Goal: Task Accomplishment & Management: Manage account settings

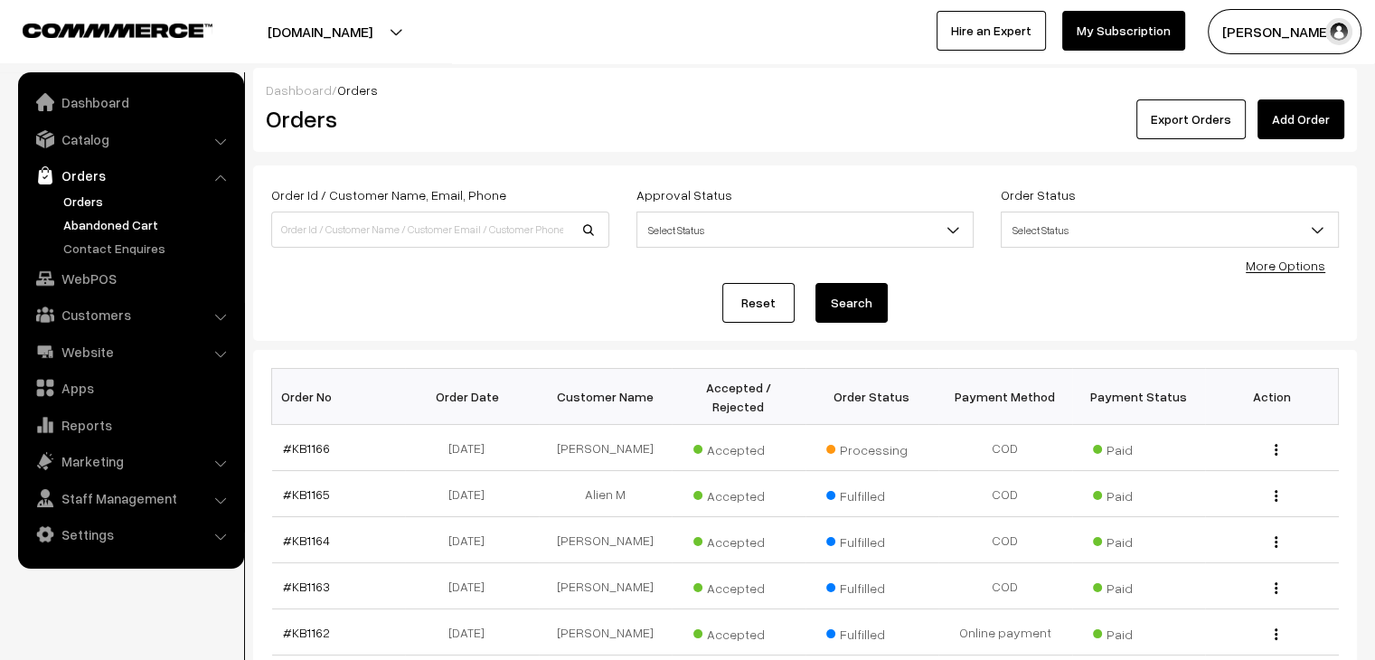
click at [109, 225] on link "Abandoned Cart" at bounding box center [148, 224] width 179 height 19
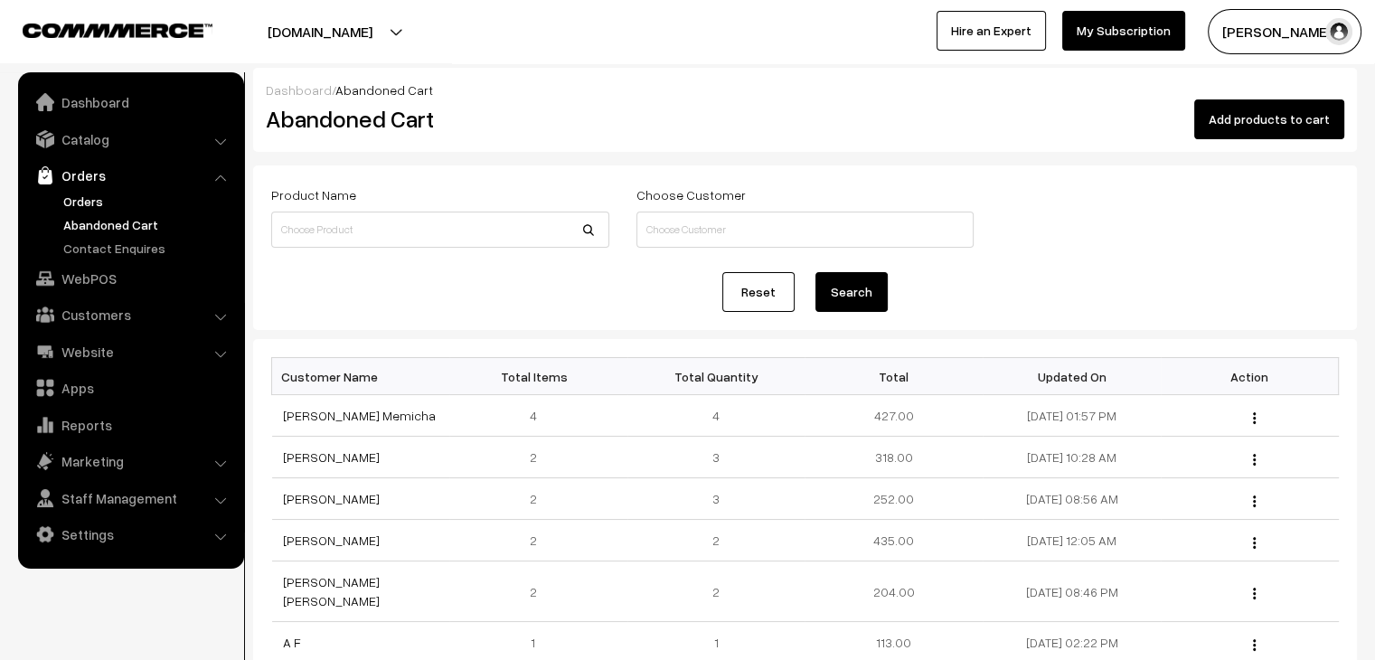
click at [78, 208] on link "Orders" at bounding box center [148, 201] width 179 height 19
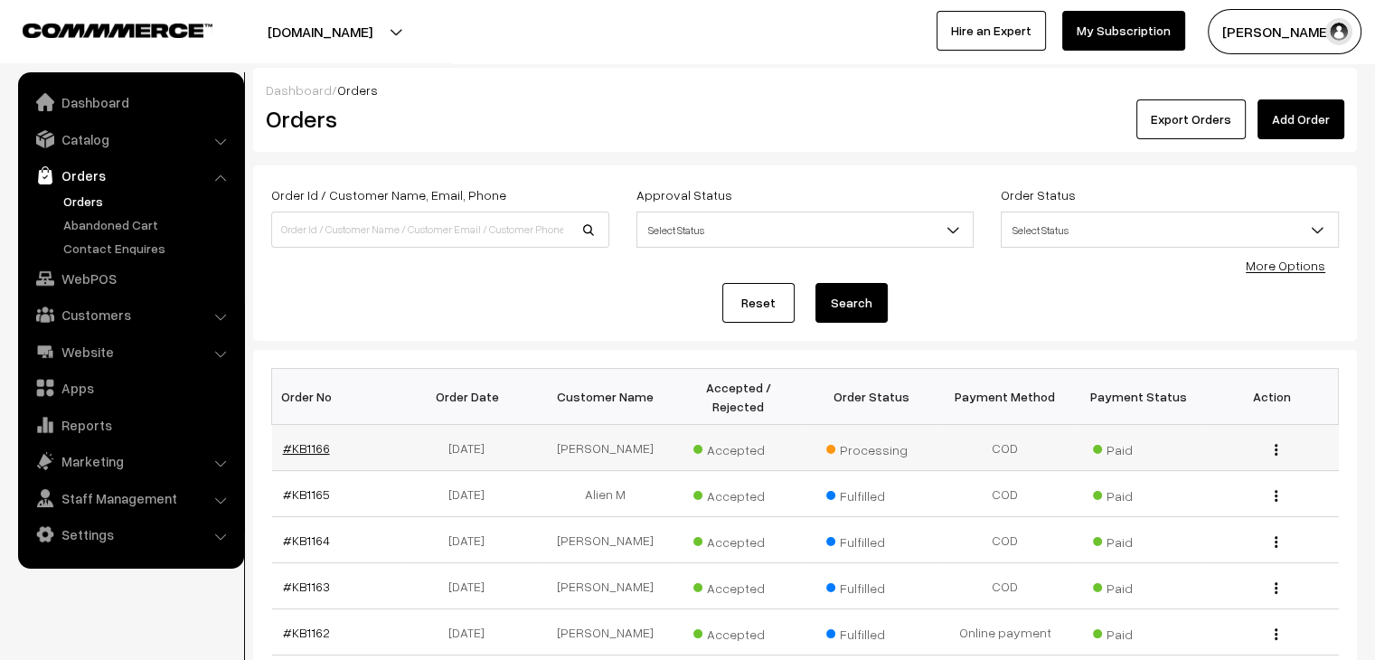
click at [297, 440] on link "#KB1166" at bounding box center [306, 447] width 47 height 15
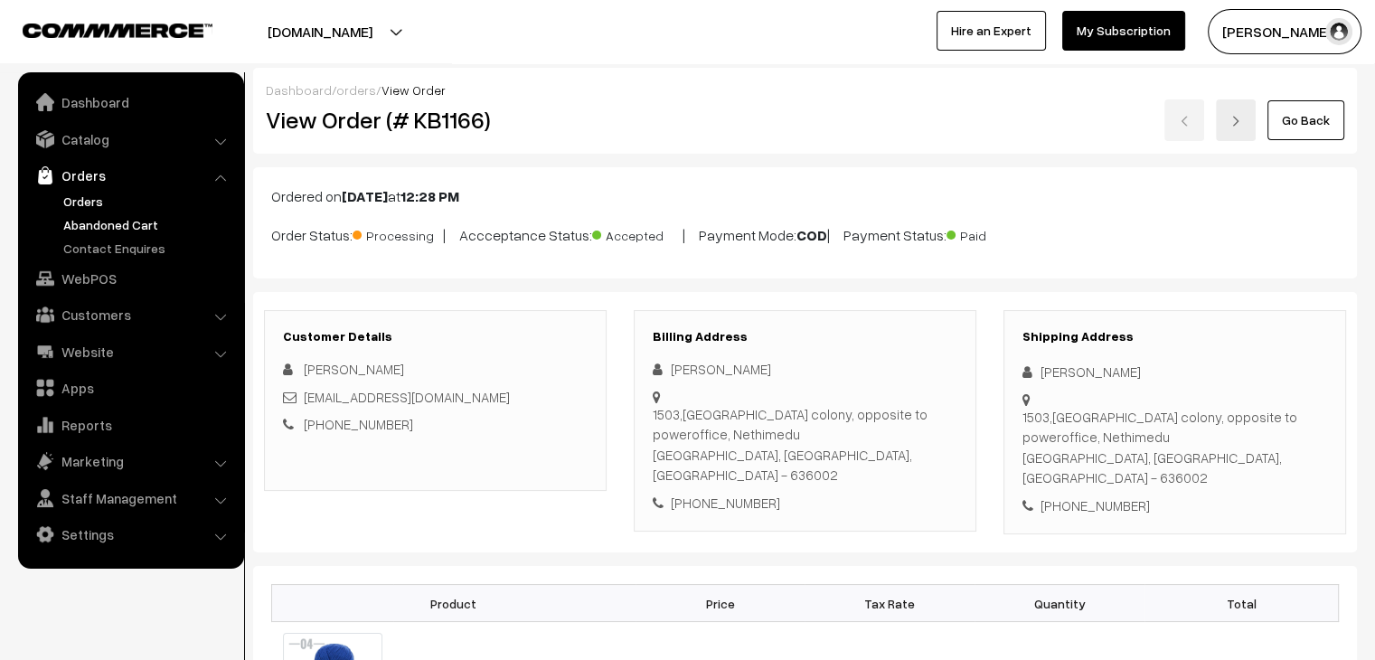
click at [126, 215] on link "Abandoned Cart" at bounding box center [148, 224] width 179 height 19
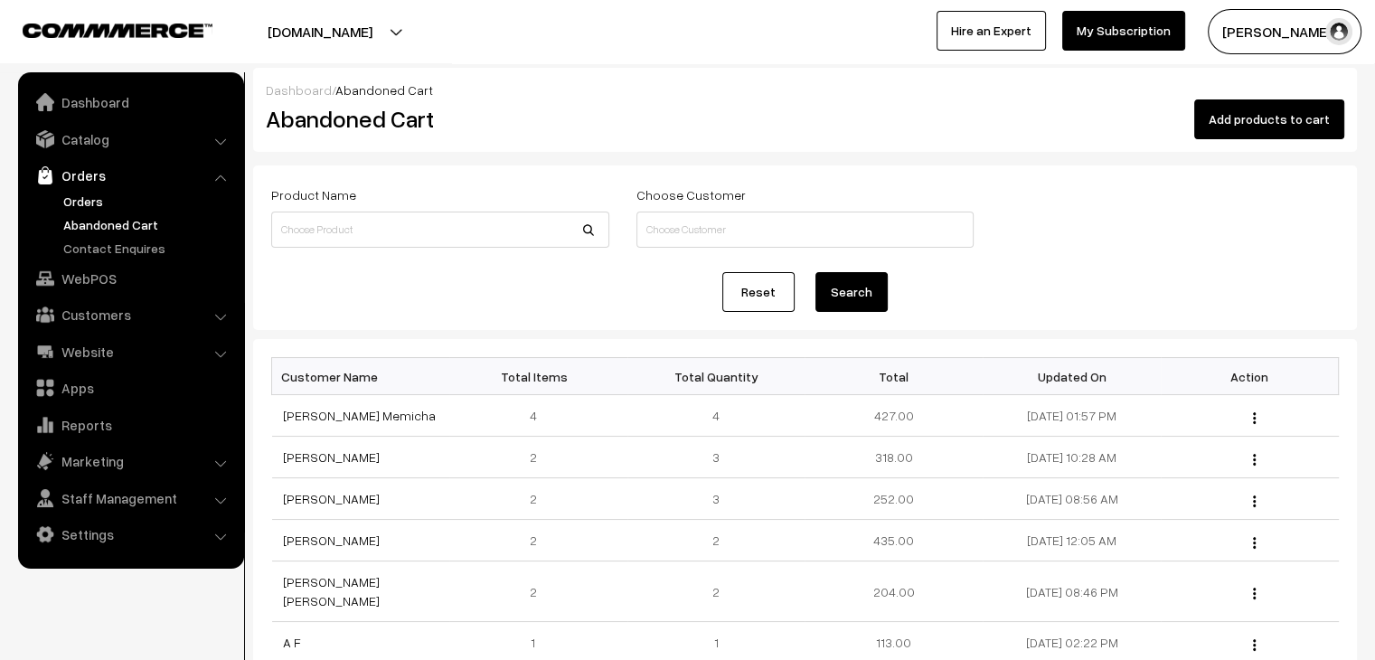
click at [74, 192] on link "Orders" at bounding box center [148, 201] width 179 height 19
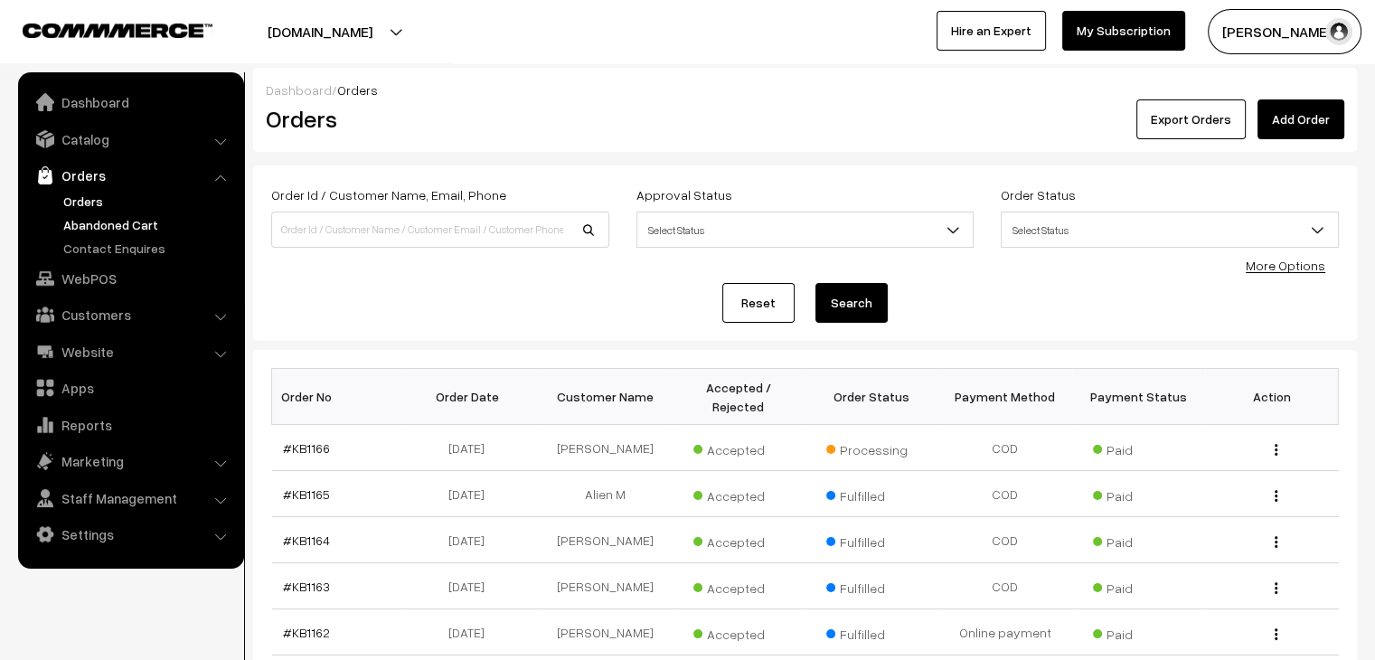
click at [88, 221] on link "Abandoned Cart" at bounding box center [148, 224] width 179 height 19
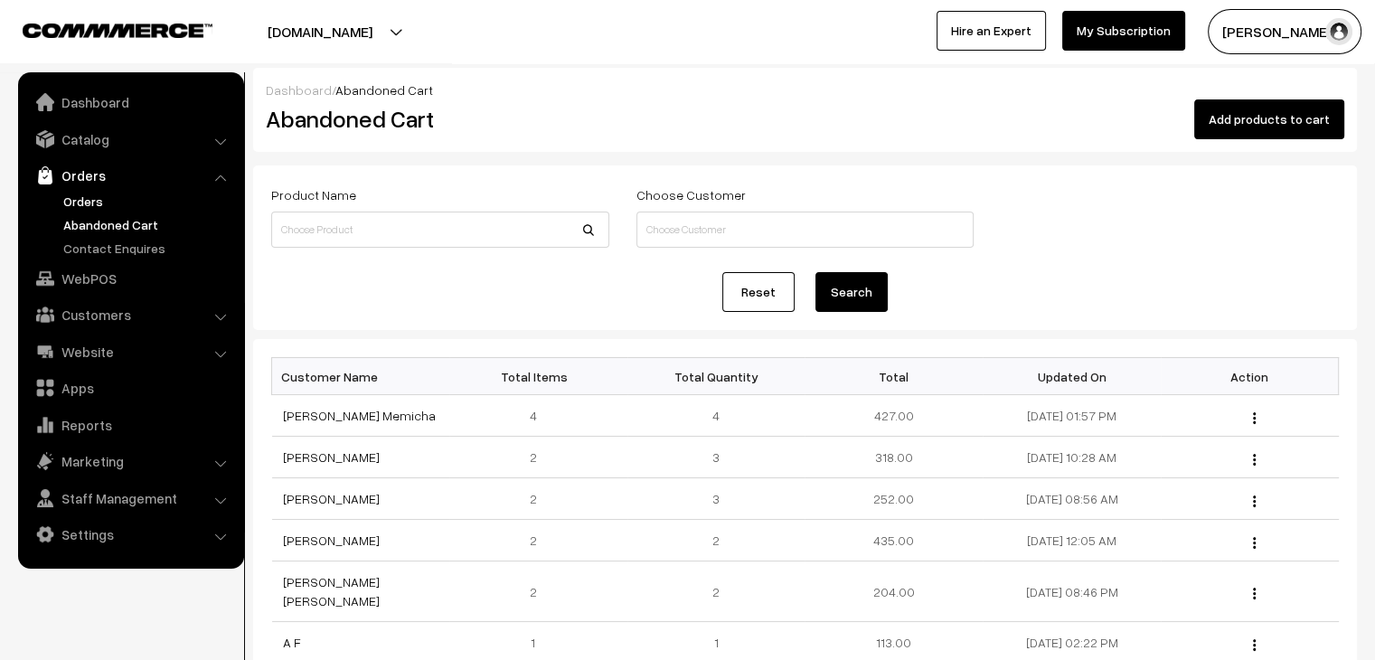
click at [94, 203] on link "Orders" at bounding box center [148, 201] width 179 height 19
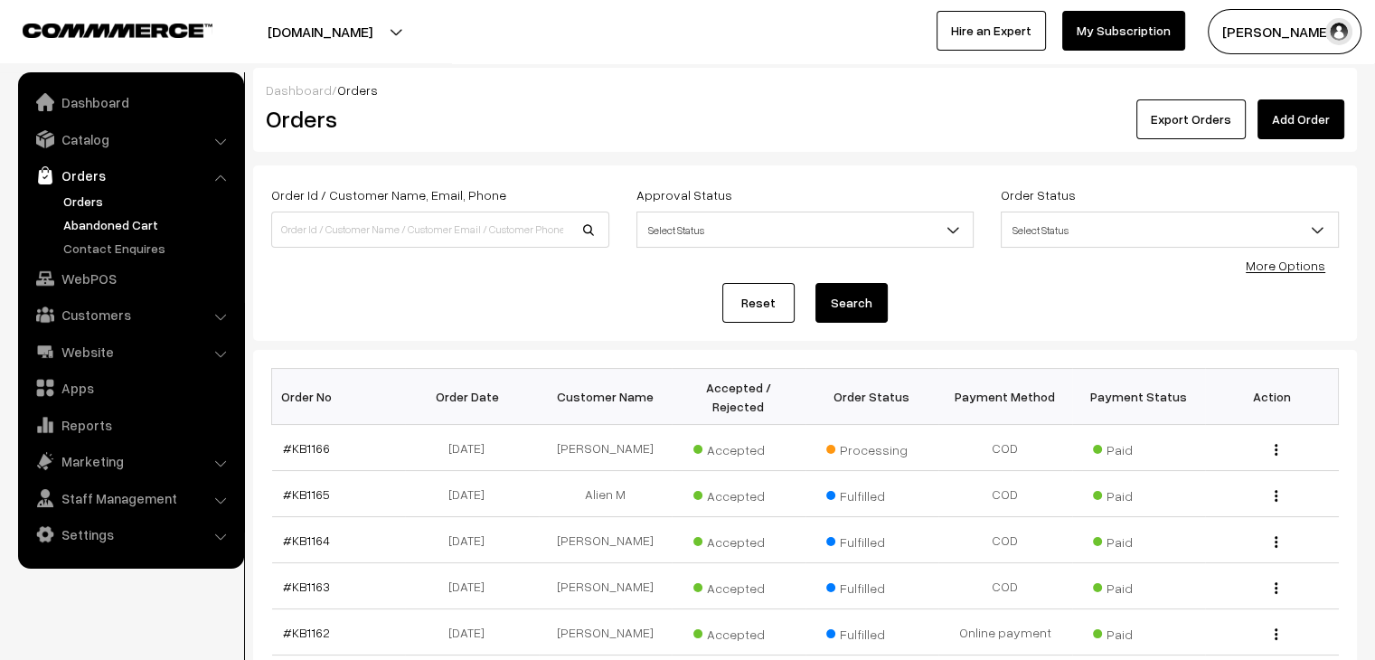
click at [107, 218] on link "Abandoned Cart" at bounding box center [148, 224] width 179 height 19
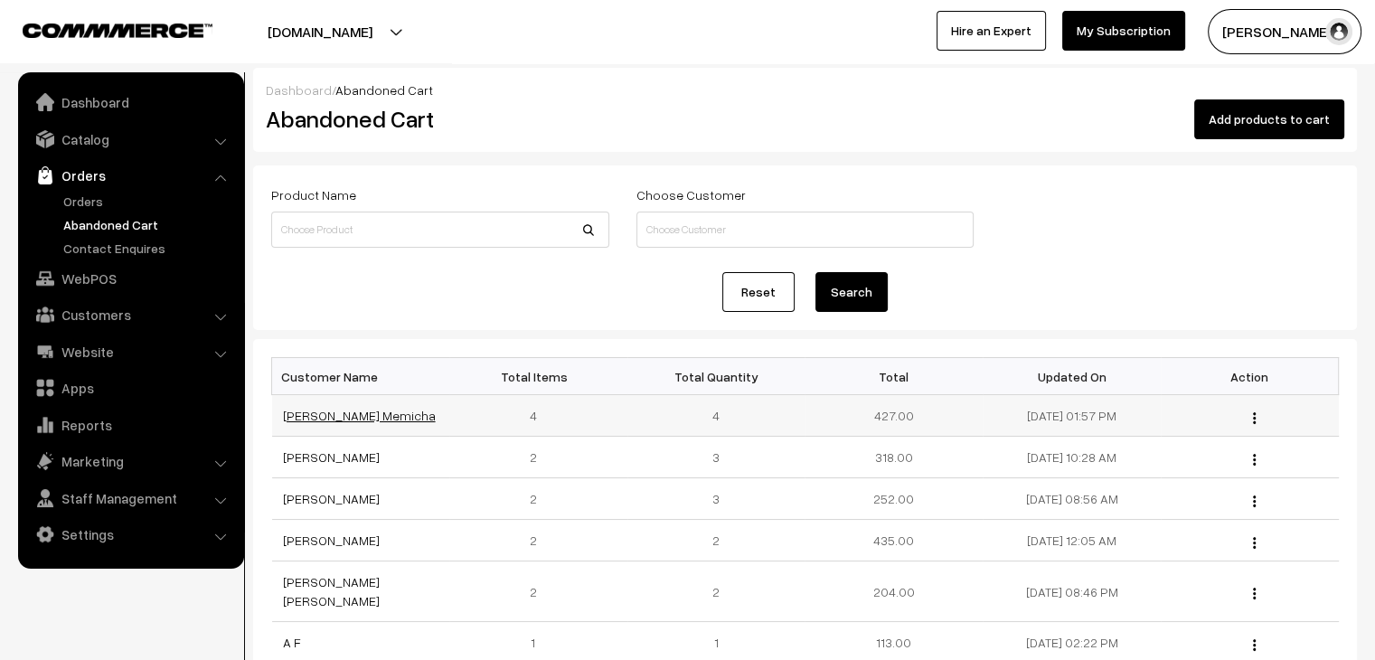
click at [326, 414] on link "[PERSON_NAME] Memicha" at bounding box center [359, 415] width 153 height 15
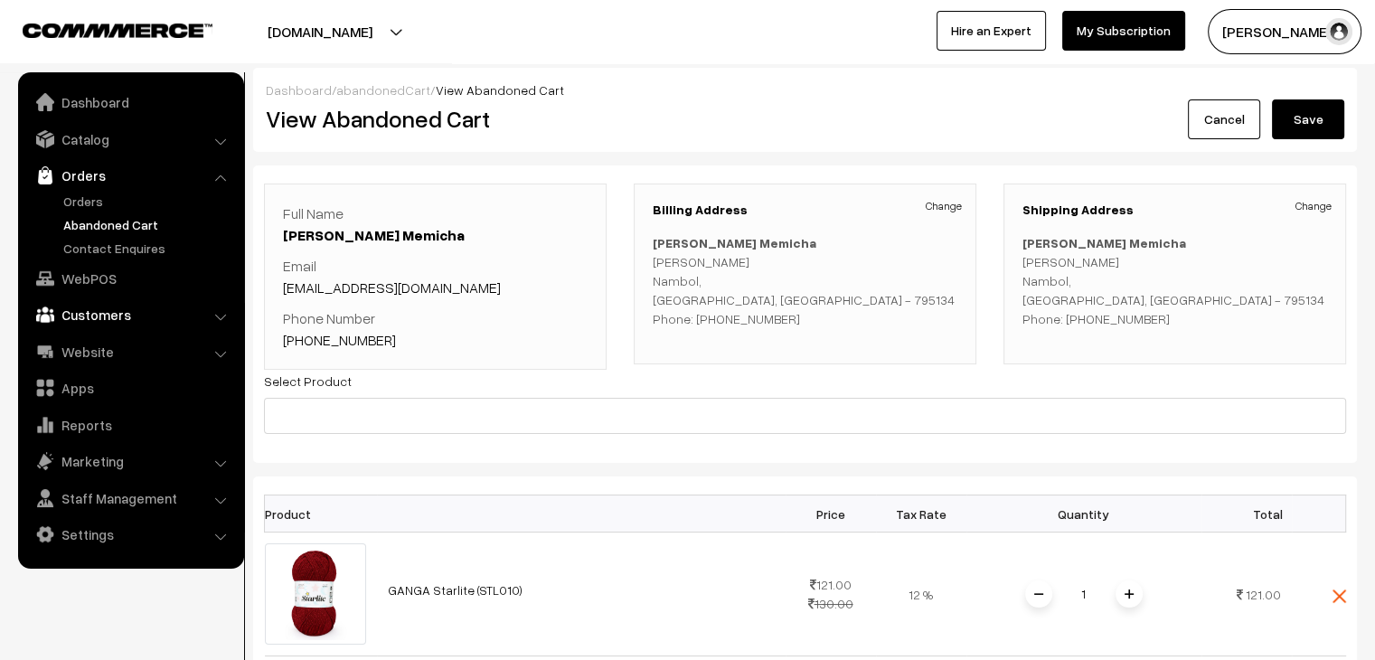
click at [125, 312] on link "Customers" at bounding box center [130, 314] width 215 height 33
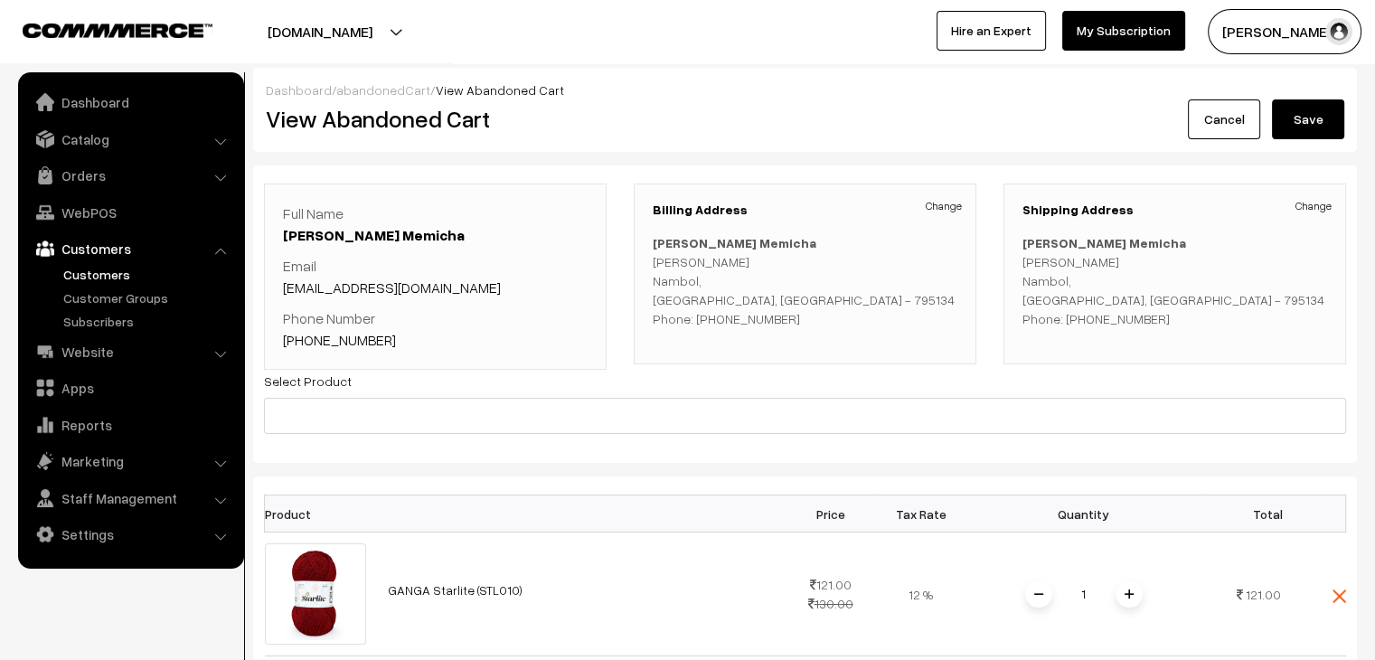
click at [106, 268] on link "Customers" at bounding box center [148, 274] width 179 height 19
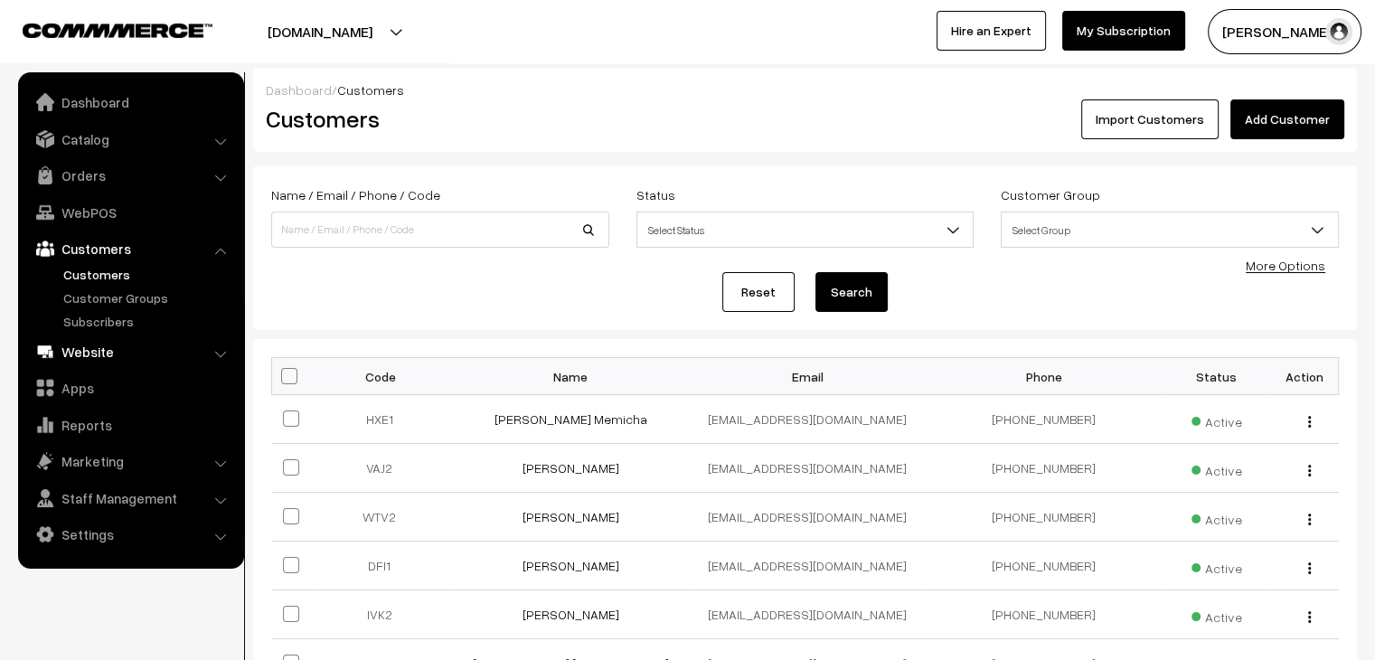
click at [112, 356] on link "Website" at bounding box center [130, 351] width 215 height 33
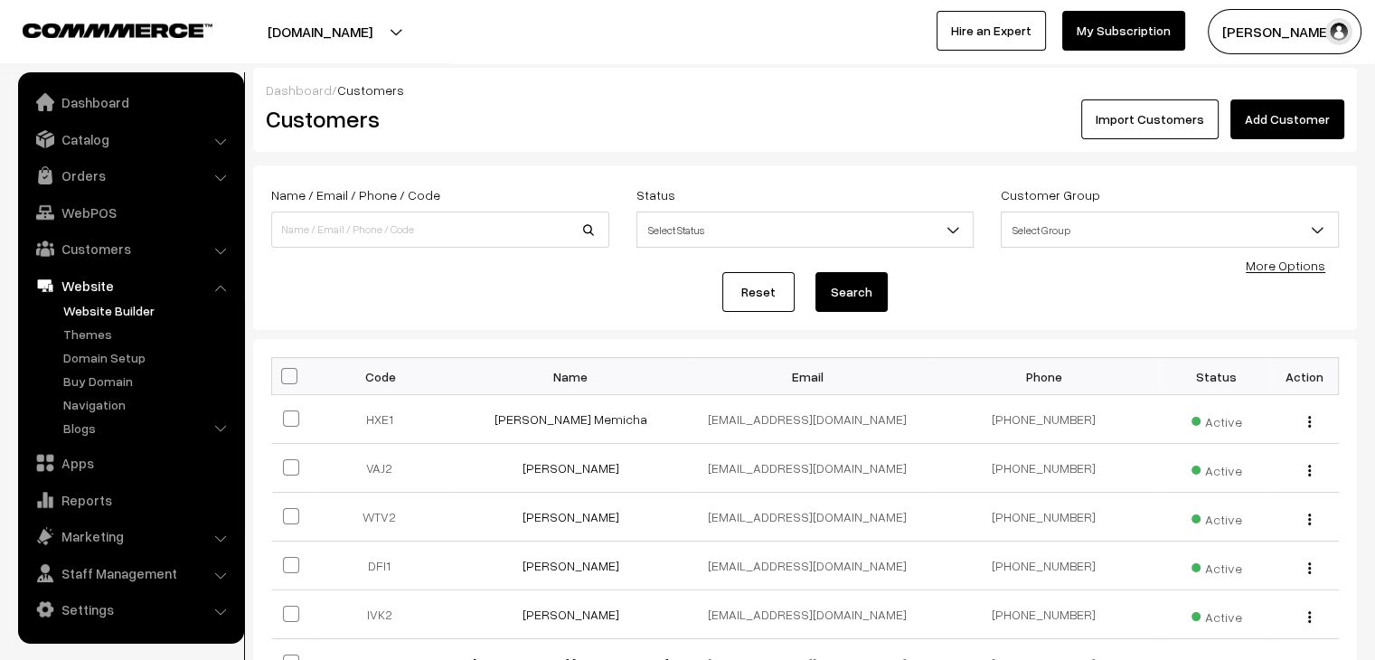
click at [117, 312] on link "Website Builder" at bounding box center [148, 310] width 179 height 19
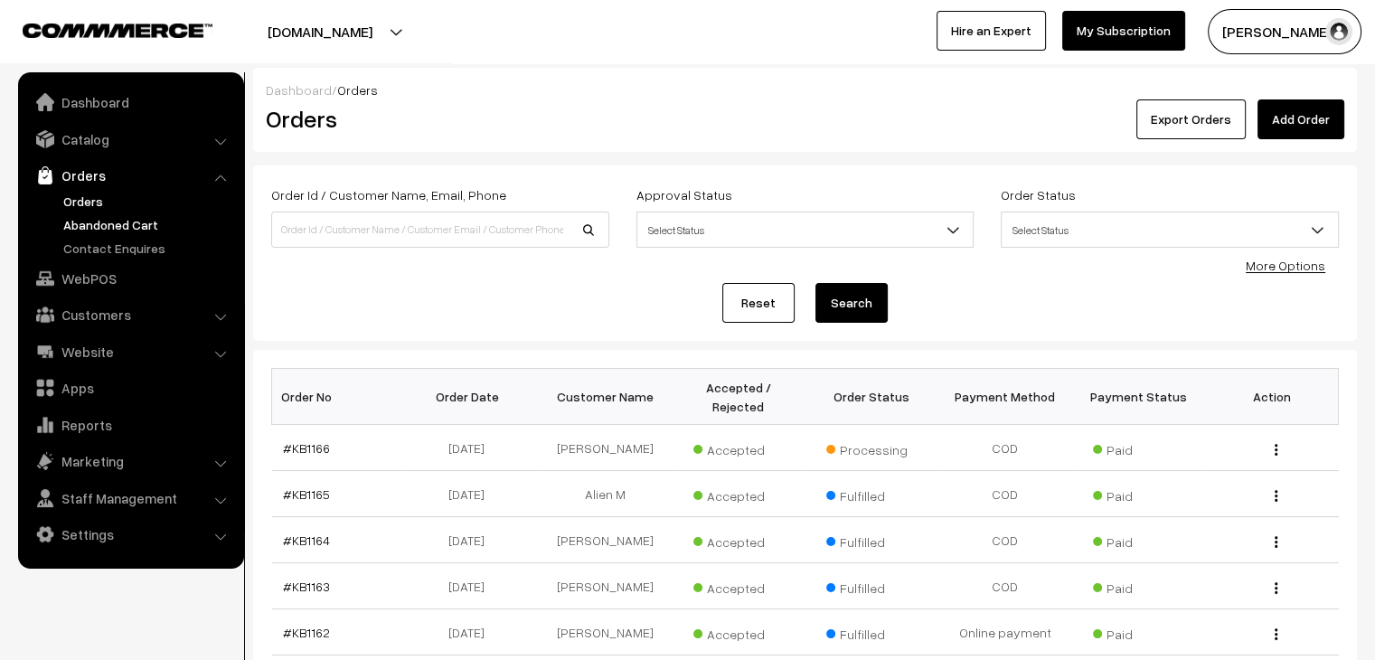
click at [137, 225] on link "Abandoned Cart" at bounding box center [148, 224] width 179 height 19
